Goal: Task Accomplishment & Management: Use online tool/utility

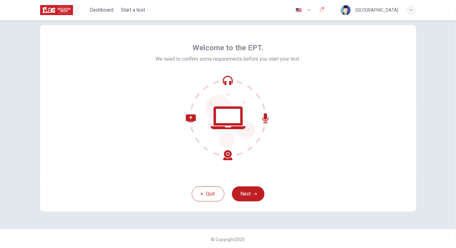
scroll to position [13, 0]
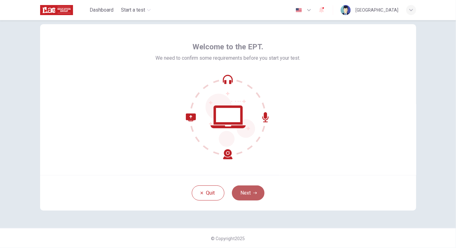
click at [256, 190] on button "Next" at bounding box center [248, 192] width 33 height 15
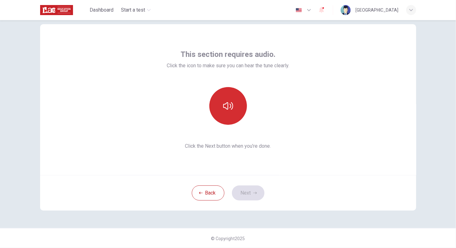
drag, startPoint x: 227, startPoint y: 96, endPoint x: 227, endPoint y: 101, distance: 5.3
click at [227, 96] on button "button" at bounding box center [229, 106] width 38 height 38
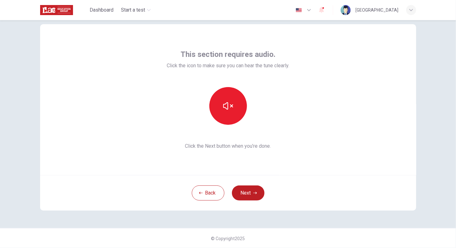
click at [250, 198] on button "Next" at bounding box center [248, 192] width 33 height 15
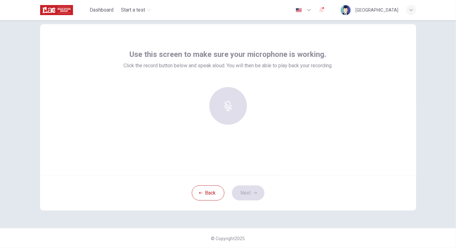
drag, startPoint x: 227, startPoint y: 106, endPoint x: 227, endPoint y: 110, distance: 4.7
click at [227, 106] on div at bounding box center [229, 106] width 68 height 38
click at [230, 105] on div at bounding box center [229, 106] width 68 height 38
click at [229, 105] on div at bounding box center [229, 106] width 68 height 38
click at [221, 101] on div "Record" at bounding box center [229, 106] width 38 height 38
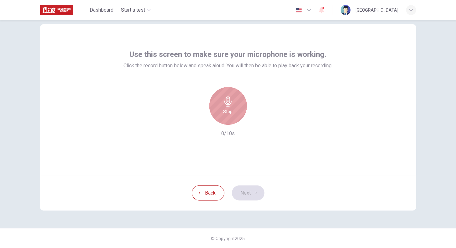
click at [227, 109] on h6 "Stop" at bounding box center [228, 112] width 9 height 8
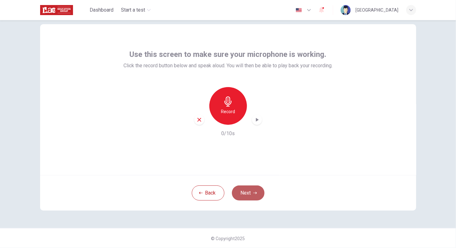
click at [250, 195] on button "Next" at bounding box center [248, 192] width 33 height 15
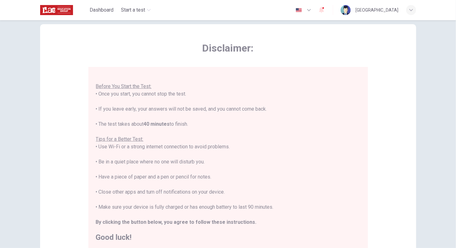
scroll to position [7, 0]
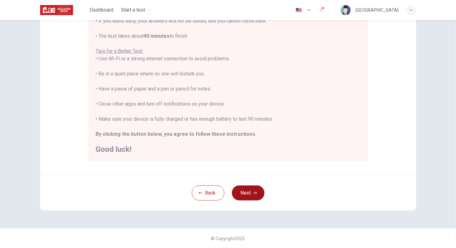
click at [252, 188] on button "Next" at bounding box center [248, 192] width 33 height 15
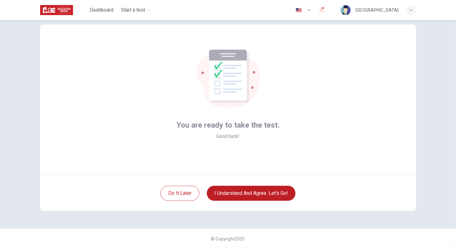
scroll to position [13, 0]
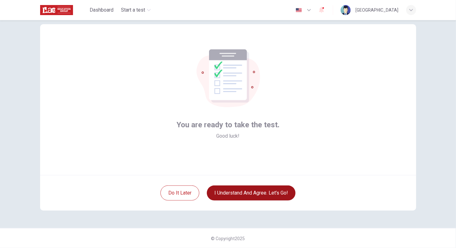
click at [230, 193] on button "I understand and agree. Let’s go!" at bounding box center [251, 192] width 89 height 15
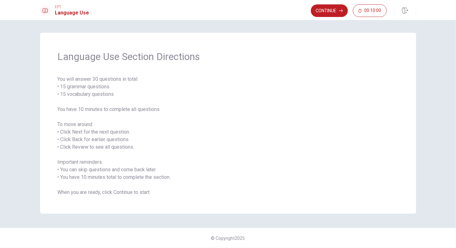
click at [329, 10] on button "Continue" at bounding box center [329, 10] width 37 height 13
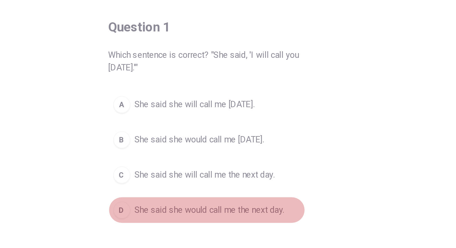
click at [174, 171] on div "D" at bounding box center [178, 171] width 10 height 10
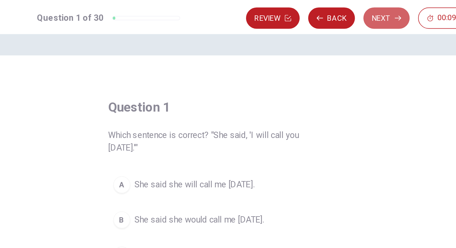
click at [341, 12] on icon "button" at bounding box center [341, 11] width 4 height 4
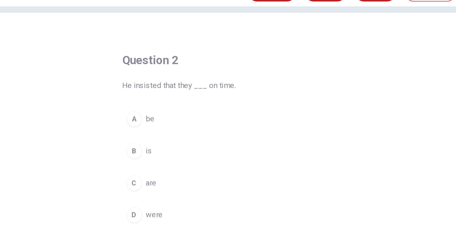
scroll to position [20, 0]
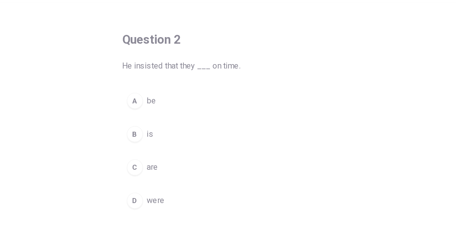
drag, startPoint x: 232, startPoint y: 89, endPoint x: 228, endPoint y: 93, distance: 6.4
click at [178, 145] on div "D" at bounding box center [178, 143] width 10 height 10
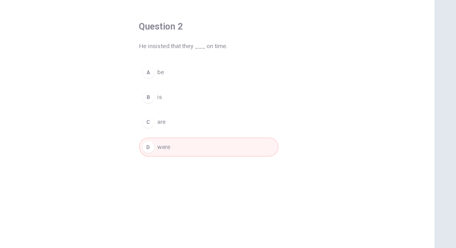
scroll to position [0, 0]
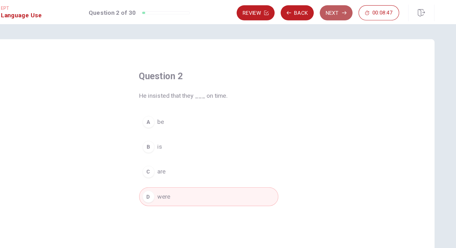
click at [339, 11] on button "Next" at bounding box center [334, 10] width 27 height 13
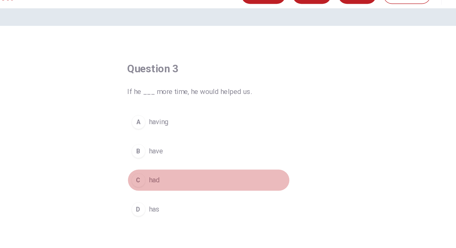
click at [180, 142] on div "C" at bounding box center [178, 143] width 10 height 10
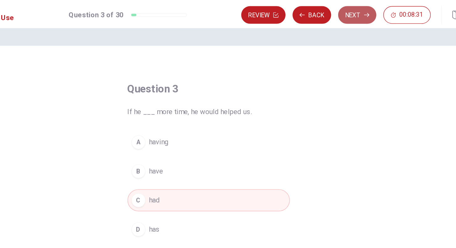
click at [331, 13] on button "Next" at bounding box center [334, 10] width 27 height 13
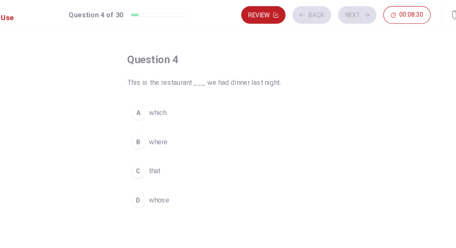
scroll to position [22, 0]
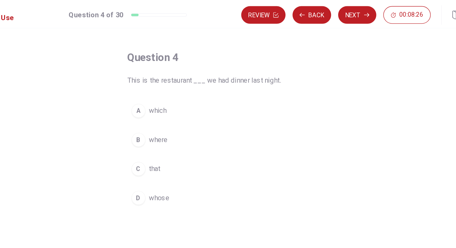
click at [176, 101] on div "B" at bounding box center [178, 100] width 10 height 10
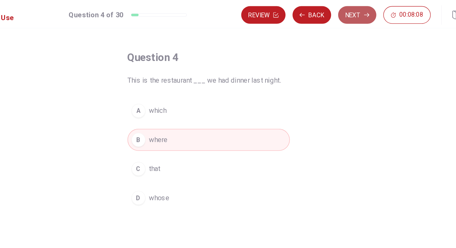
click at [337, 12] on button "Next" at bounding box center [334, 10] width 27 height 13
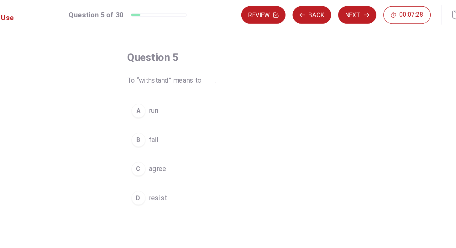
click at [180, 143] on div "D" at bounding box center [178, 141] width 10 height 10
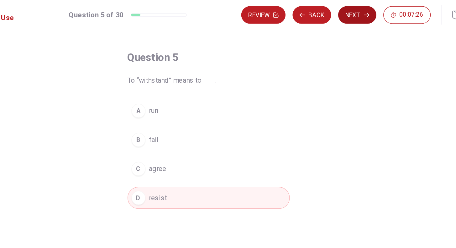
click at [333, 14] on button "Next" at bounding box center [334, 10] width 27 height 13
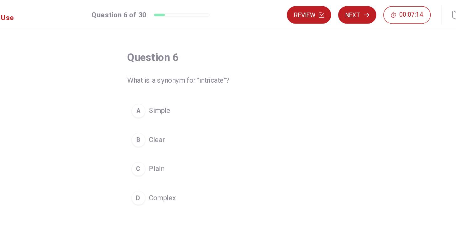
click at [193, 141] on span "Complex" at bounding box center [195, 141] width 19 height 8
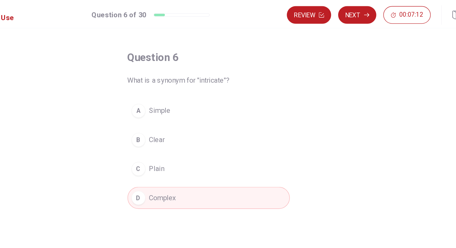
click at [350, 7] on div "Review Next 00:07:12" at bounding box center [335, 10] width 103 height 13
click at [341, 9] on icon "button" at bounding box center [341, 11] width 4 height 4
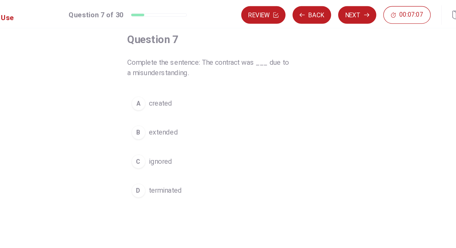
scroll to position [35, 0]
click at [190, 115] on span "ignored" at bounding box center [194, 115] width 17 height 8
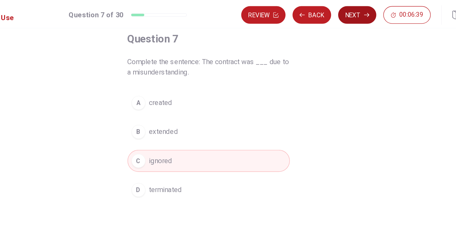
click at [335, 14] on button "Next" at bounding box center [334, 10] width 27 height 13
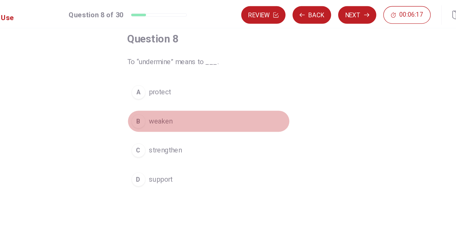
drag, startPoint x: 184, startPoint y: 85, endPoint x: 200, endPoint y: 82, distance: 17.2
click at [184, 85] on button "B weaken" at bounding box center [228, 87] width 116 height 16
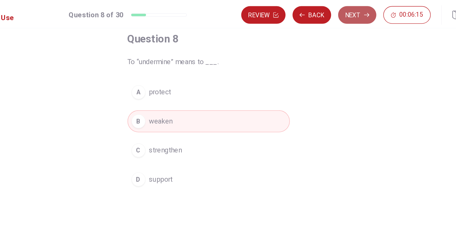
click at [331, 13] on button "Next" at bounding box center [334, 10] width 27 height 13
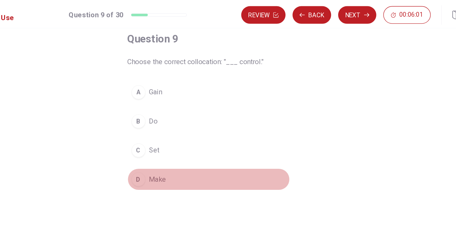
click at [178, 129] on div "D" at bounding box center [178, 128] width 10 height 10
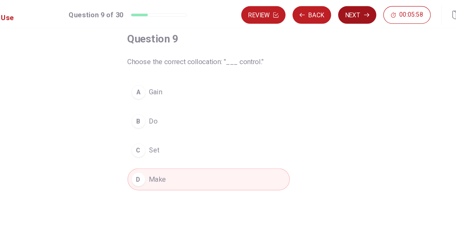
click at [334, 13] on button "Next" at bounding box center [334, 10] width 27 height 13
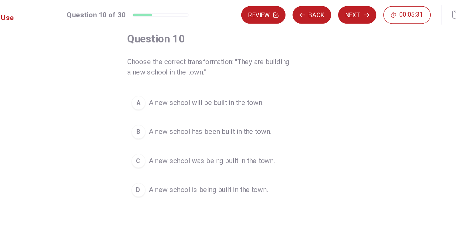
click at [180, 136] on div "D" at bounding box center [178, 136] width 10 height 10
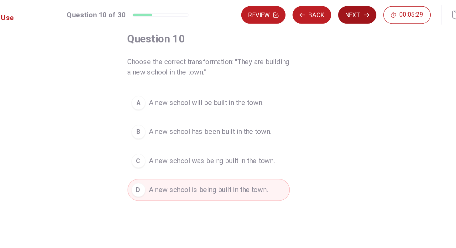
click at [342, 14] on button "Next" at bounding box center [334, 10] width 27 height 13
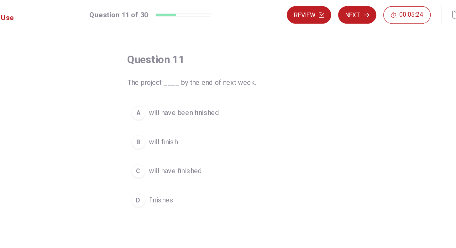
scroll to position [22, 0]
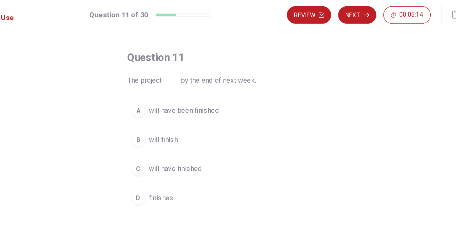
click at [183, 100] on button "B will finish" at bounding box center [228, 100] width 116 height 16
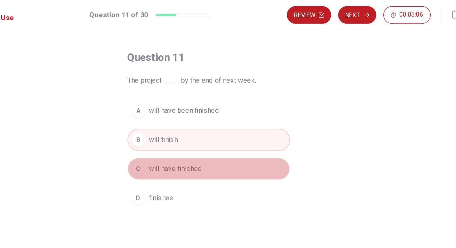
click at [181, 122] on button "C will have finished" at bounding box center [228, 121] width 116 height 16
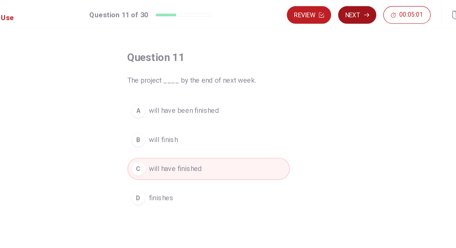
click at [340, 14] on button "Next" at bounding box center [334, 10] width 27 height 13
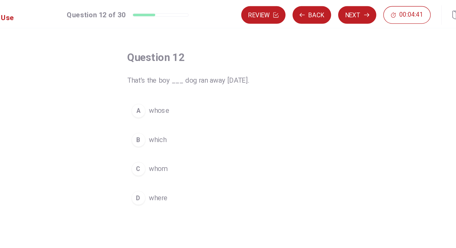
click at [182, 121] on button "C whom" at bounding box center [228, 121] width 116 height 16
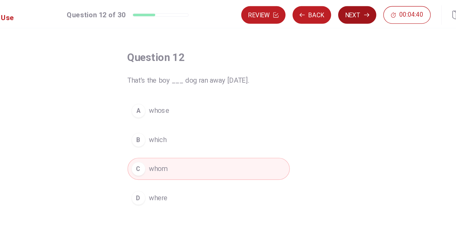
click at [328, 14] on button "Next" at bounding box center [334, 10] width 27 height 13
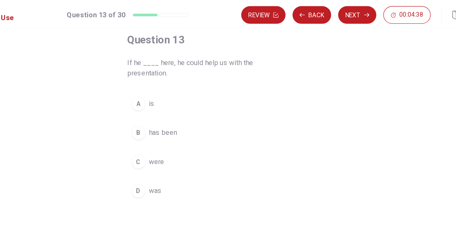
scroll to position [35, 0]
click at [177, 135] on div "D" at bounding box center [178, 136] width 10 height 10
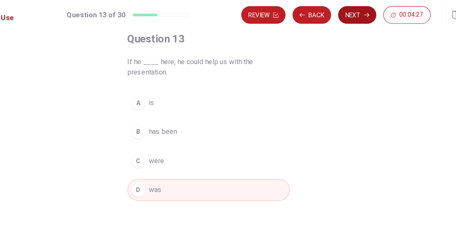
click at [335, 12] on button "Next" at bounding box center [334, 10] width 27 height 13
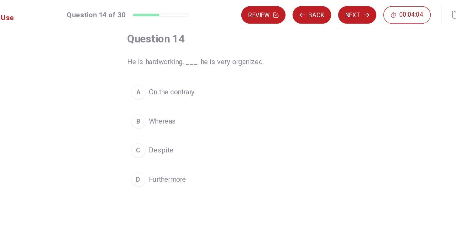
click at [189, 128] on span "Furthermore" at bounding box center [199, 128] width 27 height 8
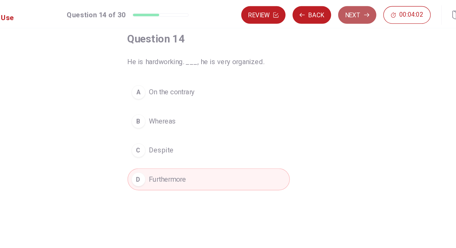
click at [333, 10] on button "Next" at bounding box center [334, 10] width 27 height 13
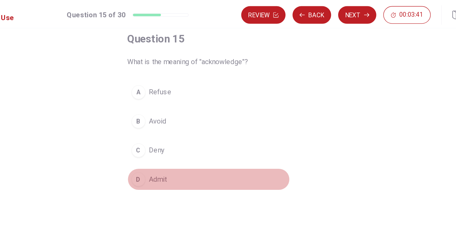
click at [179, 128] on div "D" at bounding box center [178, 128] width 10 height 10
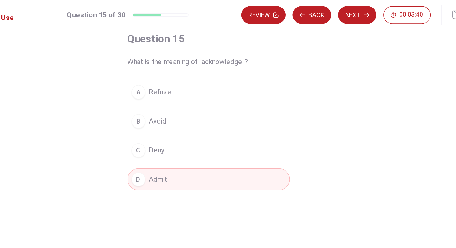
click at [329, 8] on button "Next" at bounding box center [334, 10] width 27 height 13
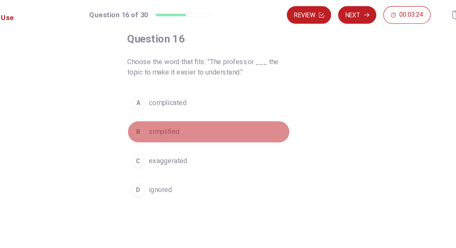
drag, startPoint x: 231, startPoint y: 90, endPoint x: 218, endPoint y: 97, distance: 14.5
click at [218, 97] on button "B simplified" at bounding box center [228, 94] width 116 height 16
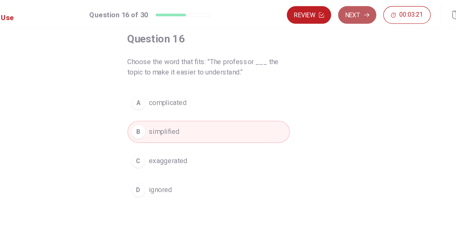
click at [332, 8] on button "Next" at bounding box center [334, 10] width 27 height 13
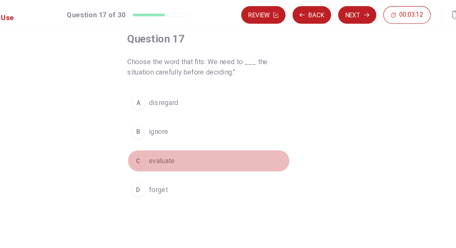
click at [194, 115] on span "evaluate" at bounding box center [195, 115] width 19 height 8
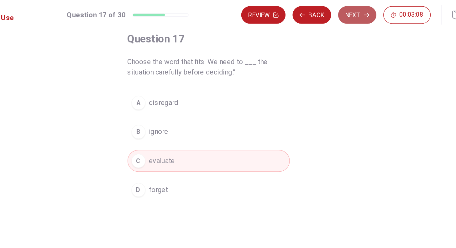
click at [336, 9] on button "Next" at bounding box center [334, 10] width 27 height 13
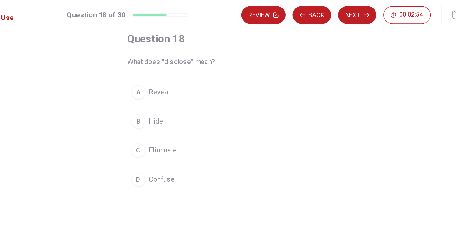
click at [192, 66] on span "Reveal" at bounding box center [193, 66] width 15 height 8
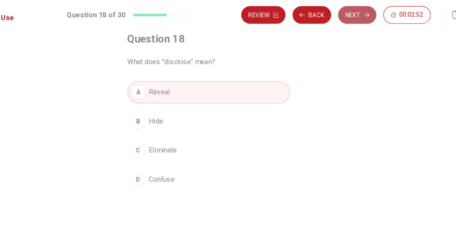
click at [331, 13] on button "Next" at bounding box center [334, 10] width 27 height 13
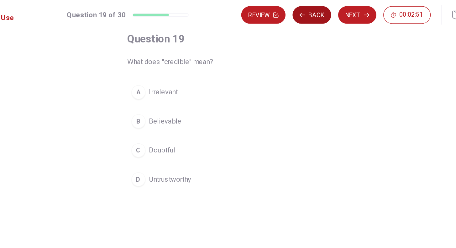
click at [298, 12] on button "Back" at bounding box center [302, 10] width 28 height 13
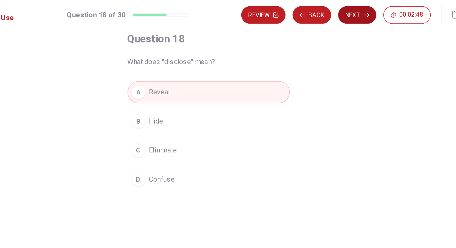
click at [336, 13] on button "Next" at bounding box center [334, 10] width 27 height 13
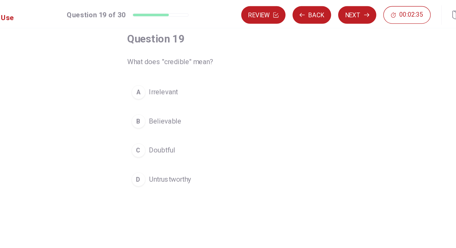
click at [189, 83] on span "Believable" at bounding box center [197, 87] width 23 height 8
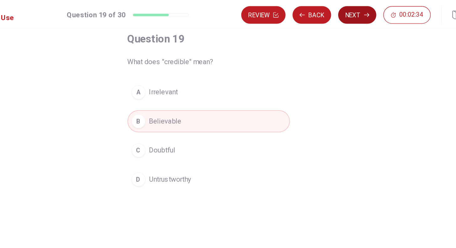
click at [333, 8] on button "Next" at bounding box center [334, 10] width 27 height 13
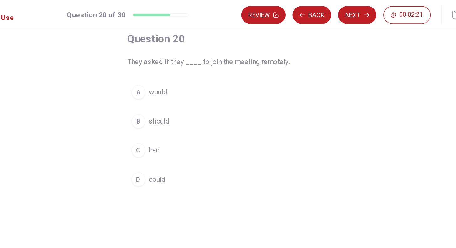
click at [187, 128] on span "could" at bounding box center [192, 128] width 12 height 8
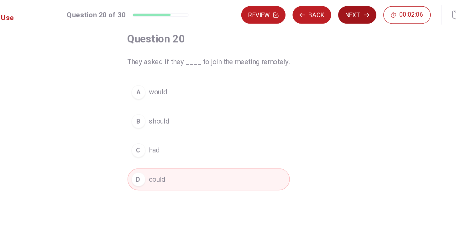
click at [335, 11] on button "Next" at bounding box center [334, 10] width 27 height 13
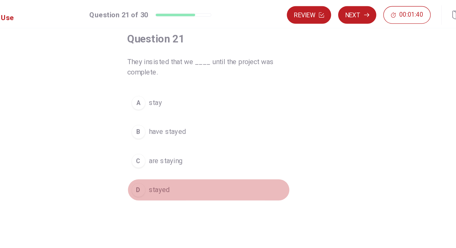
click at [179, 133] on div "D" at bounding box center [178, 136] width 10 height 10
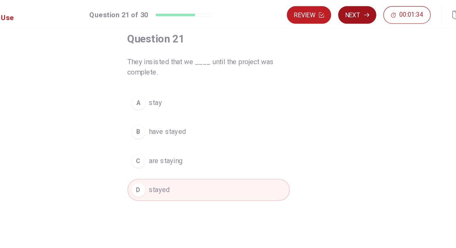
click at [339, 12] on button "Next" at bounding box center [334, 10] width 27 height 13
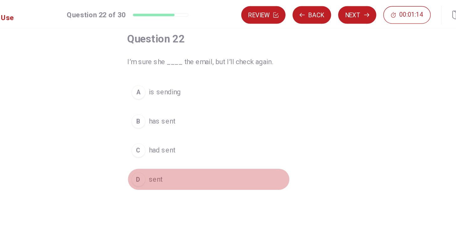
click at [186, 127] on span "sent" at bounding box center [191, 128] width 10 height 8
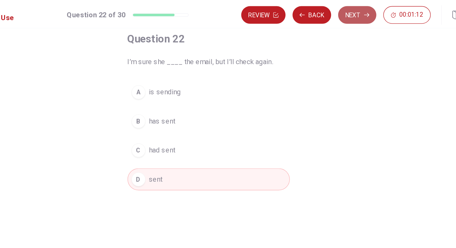
click at [335, 13] on button "Next" at bounding box center [334, 10] width 27 height 13
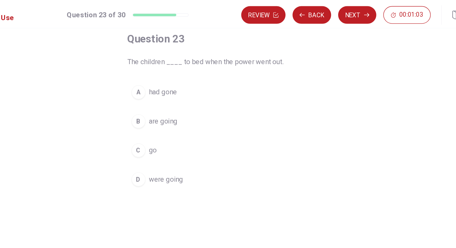
click at [180, 68] on div "A" at bounding box center [178, 66] width 10 height 10
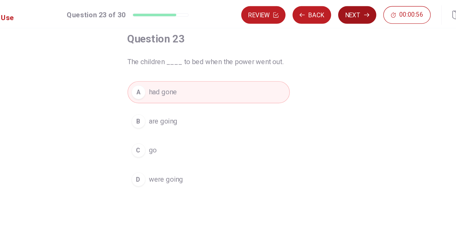
click at [335, 12] on button "Next" at bounding box center [334, 10] width 27 height 13
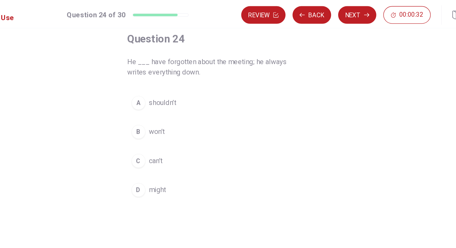
click at [194, 73] on span "shouldn’t" at bounding box center [195, 74] width 19 height 8
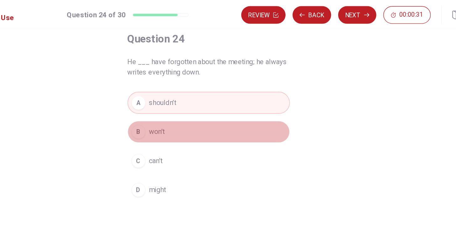
click at [189, 99] on button "B won’t" at bounding box center [228, 94] width 116 height 16
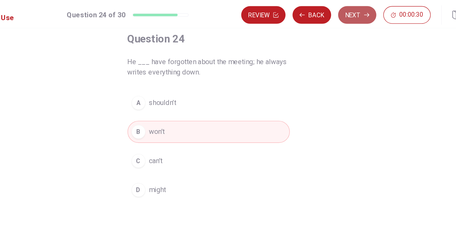
click at [342, 6] on button "Next" at bounding box center [334, 10] width 27 height 13
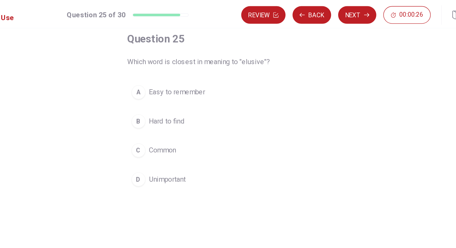
click at [196, 107] on span "Common" at bounding box center [195, 108] width 19 height 8
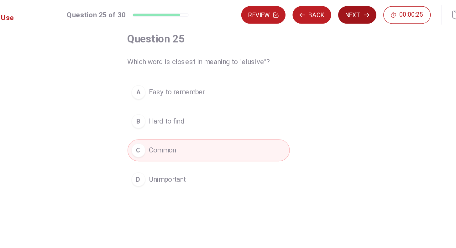
click at [333, 10] on button "Next" at bounding box center [334, 10] width 27 height 13
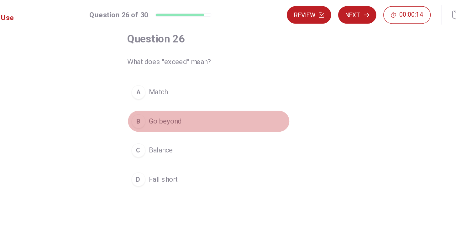
click at [186, 89] on span "Go beyond" at bounding box center [198, 87] width 24 height 8
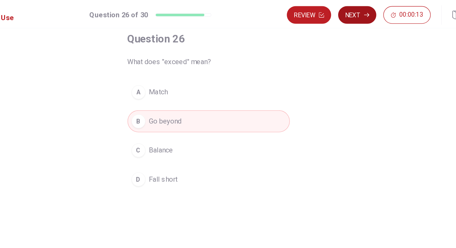
click at [333, 13] on button "Next" at bounding box center [334, 10] width 27 height 13
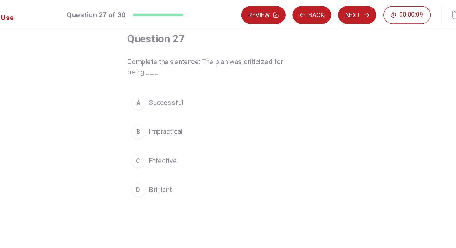
drag, startPoint x: 203, startPoint y: 76, endPoint x: 240, endPoint y: 65, distance: 38.3
click at [203, 76] on span "Successful" at bounding box center [198, 74] width 25 height 8
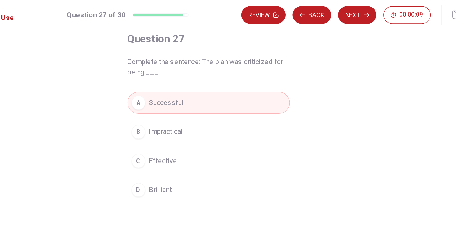
click at [330, 8] on button "Next" at bounding box center [334, 10] width 27 height 13
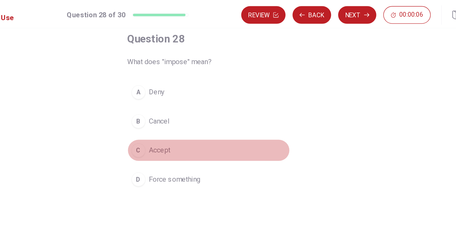
click at [194, 105] on span "Accept" at bounding box center [193, 108] width 15 height 8
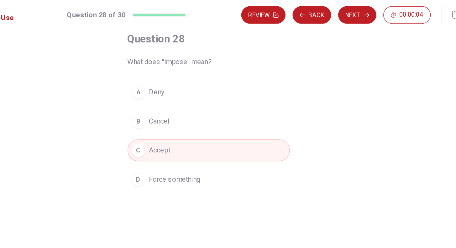
click at [221, 89] on button "B Cancel" at bounding box center [228, 87] width 116 height 16
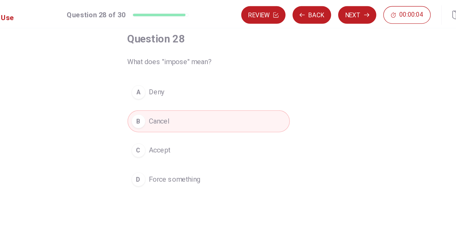
click at [207, 106] on button "C Accept" at bounding box center [228, 107] width 116 height 16
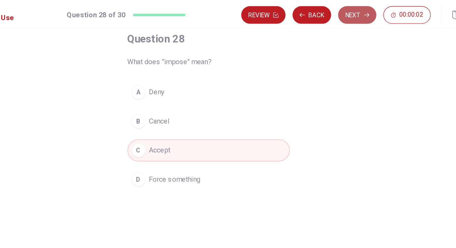
click at [327, 6] on button "Next" at bounding box center [334, 10] width 27 height 13
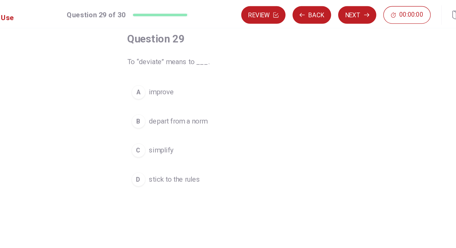
click at [199, 68] on span "improve" at bounding box center [195, 66] width 18 height 8
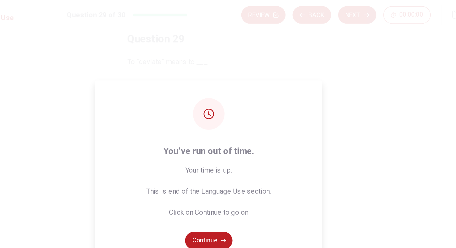
click at [337, 11] on div "You’ve run out of time. Your time is up. This is end of the Language Use sectio…" at bounding box center [228, 124] width 456 height 248
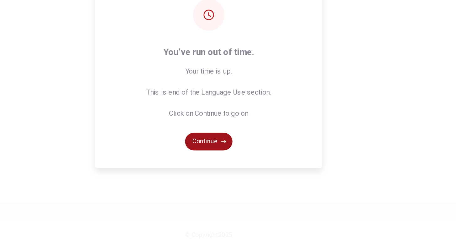
click at [239, 172] on icon "button" at bounding box center [239, 172] width 4 height 4
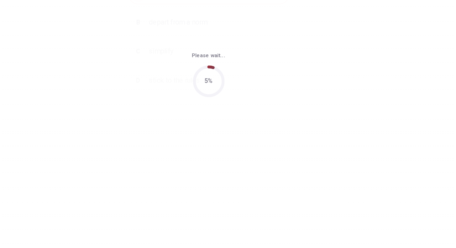
scroll to position [0, 0]
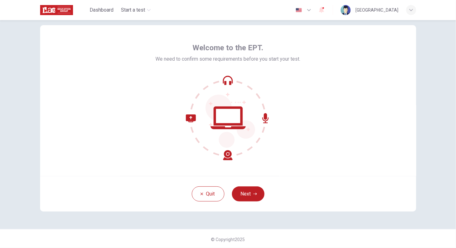
scroll to position [13, 0]
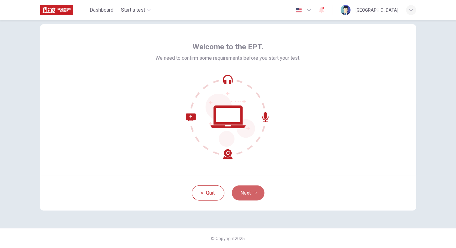
click at [245, 191] on button "Next" at bounding box center [248, 192] width 33 height 15
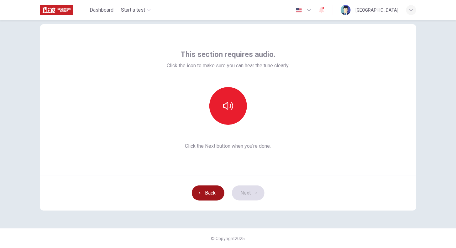
click at [214, 194] on button "Back" at bounding box center [208, 192] width 33 height 15
